Goal: Obtain resource: Download file/media

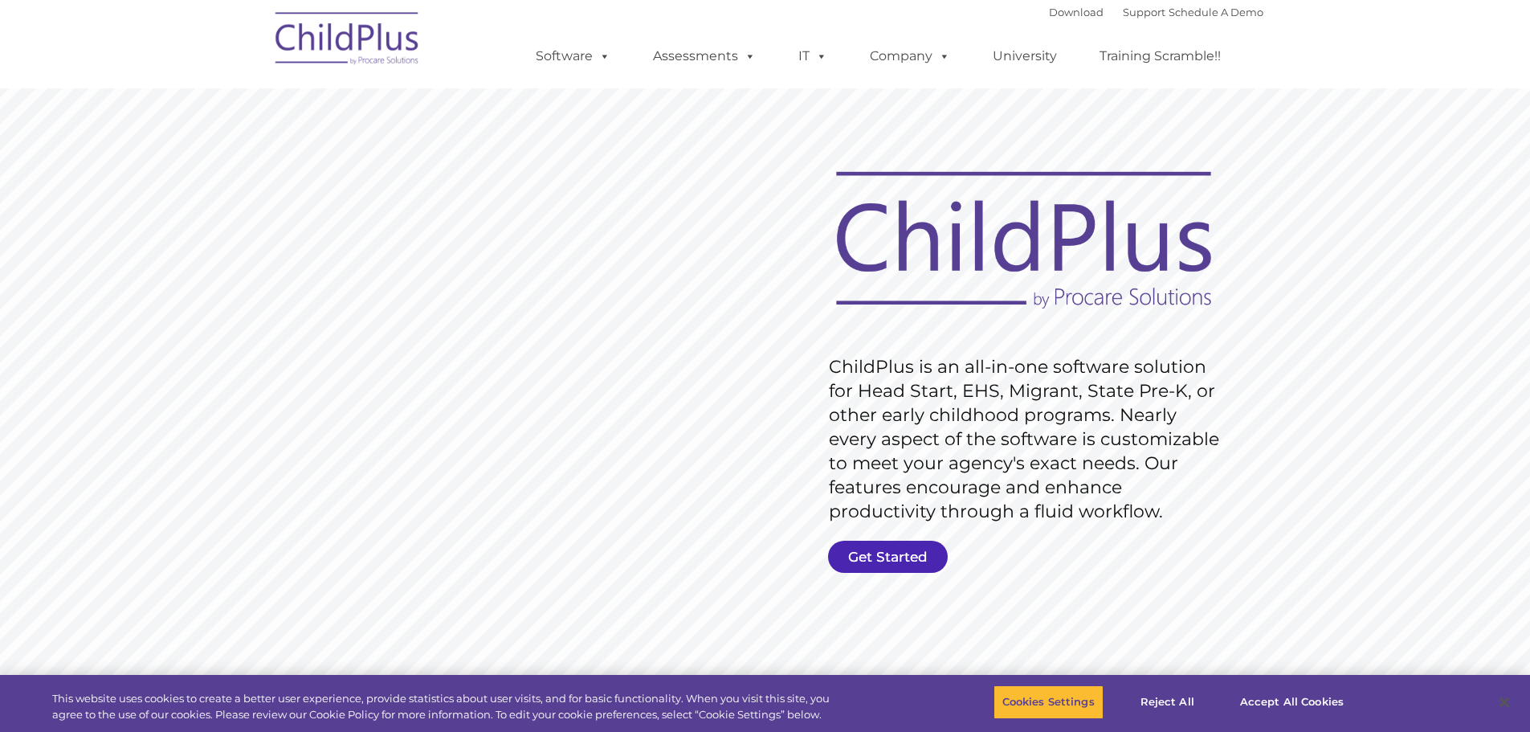
click at [882, 547] on link "Get Started" at bounding box center [888, 557] width 120 height 32
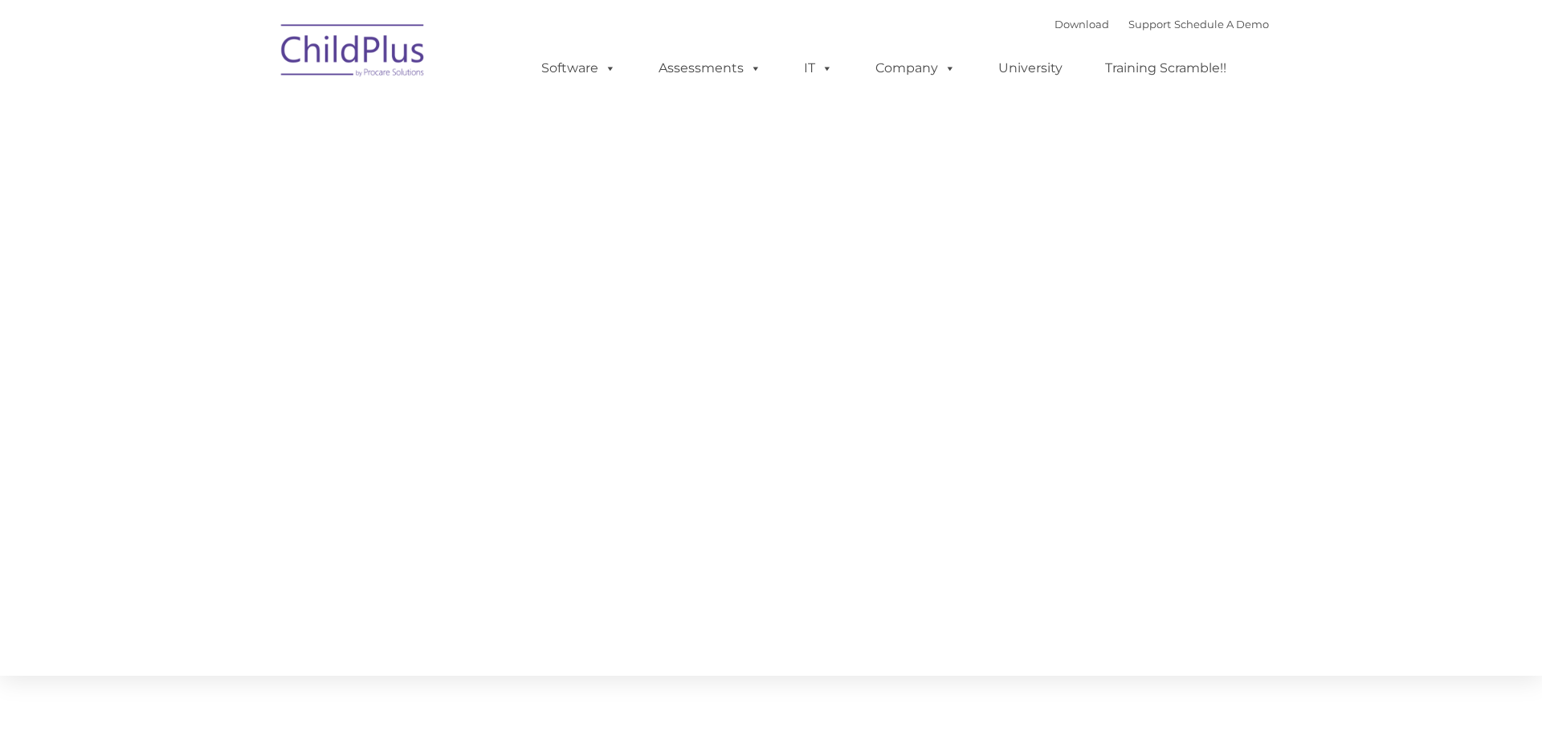
type input ""
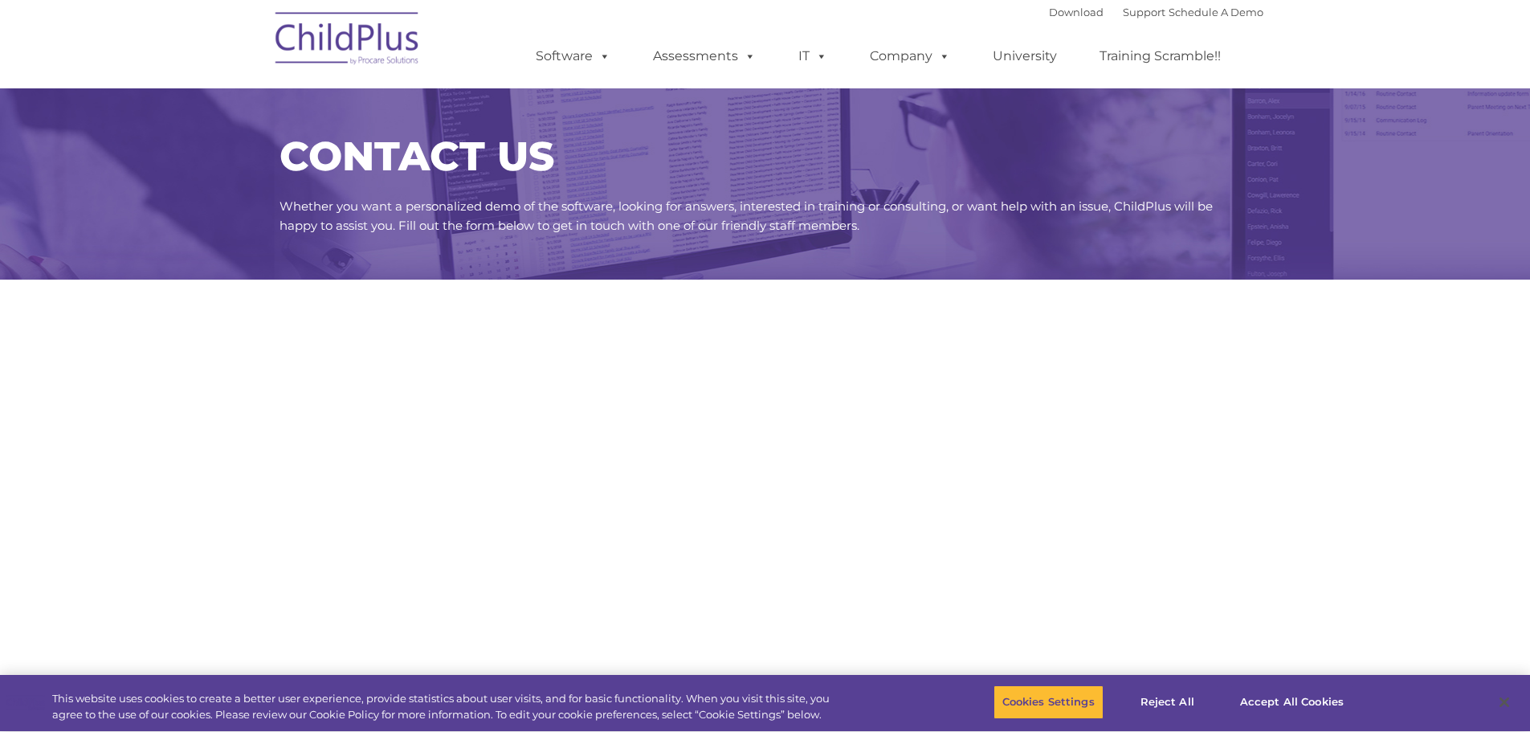
select select "MEDIUM"
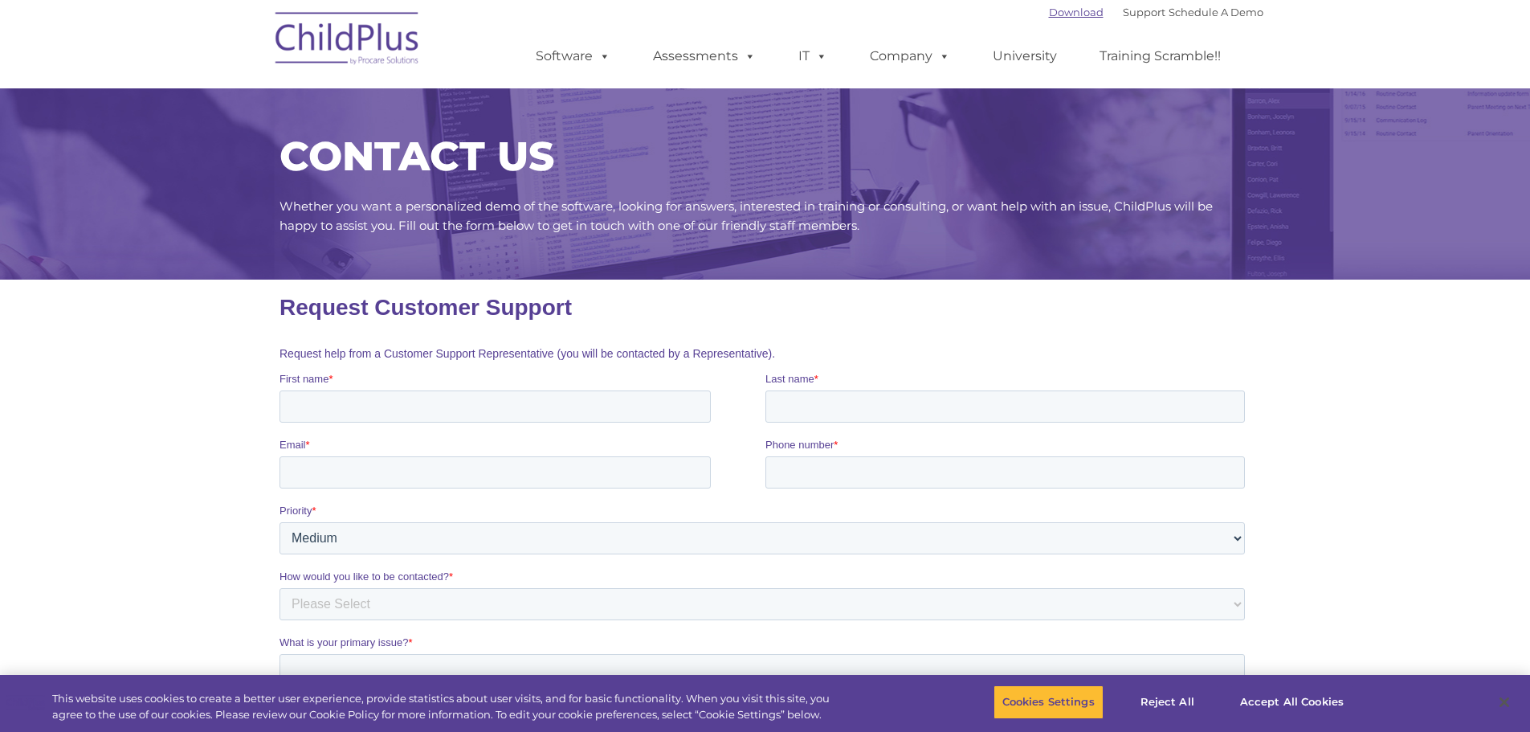
click at [1058, 13] on link "Download" at bounding box center [1076, 12] width 55 height 13
